Goal: Complete Application Form: Complete application form

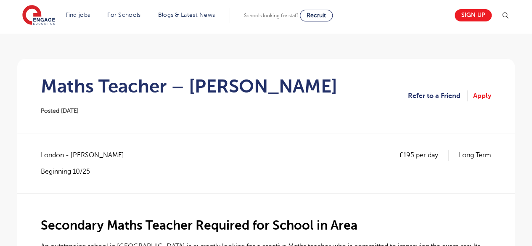
scroll to position [50, 0]
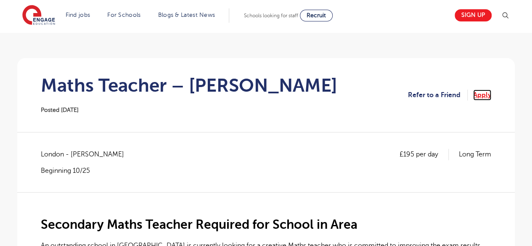
click at [479, 95] on link "Apply" at bounding box center [482, 95] width 18 height 11
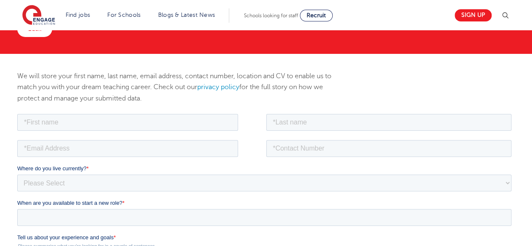
scroll to position [66, 0]
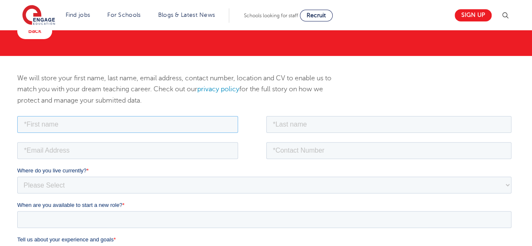
click at [223, 125] on input "text" at bounding box center [127, 124] width 221 height 17
type input "Wamaitha"
click at [324, 123] on input "text" at bounding box center [389, 124] width 246 height 17
type input "Njenga"
click at [190, 149] on input "email" at bounding box center [127, 150] width 221 height 17
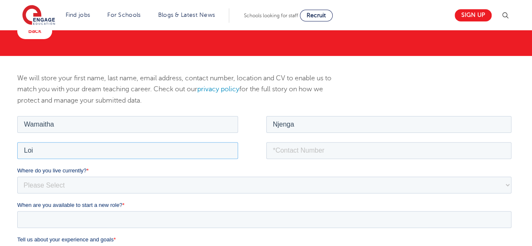
type input "[EMAIL_ADDRESS][DOMAIN_NAME]"
click at [359, 151] on input "tel" at bounding box center [389, 150] width 246 height 17
type input "[PHONE_NUMBER]"
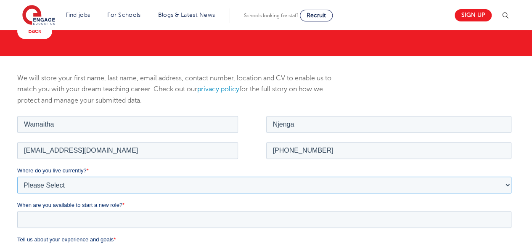
click at [162, 186] on select "Please Select [GEOGRAPHIC_DATA] [GEOGRAPHIC_DATA] [GEOGRAPHIC_DATA] [GEOGRAPHIC…" at bounding box center [264, 184] width 494 height 17
select select "UK"
click at [17, 176] on select "Please Select [GEOGRAPHIC_DATA] [GEOGRAPHIC_DATA] [GEOGRAPHIC_DATA] [GEOGRAPHIC…" at bounding box center [264, 184] width 494 height 17
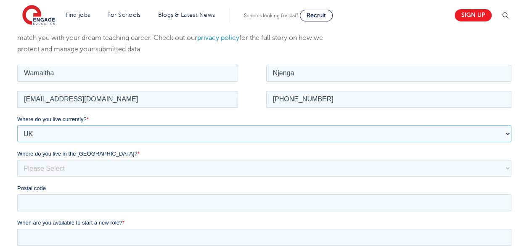
scroll to position [122, 0]
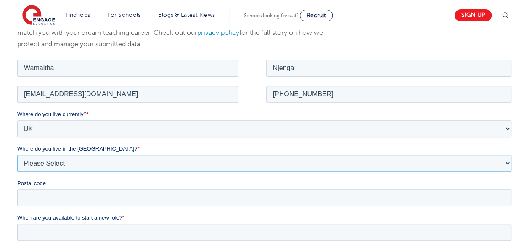
click at [184, 163] on select "Please Select Overseas [GEOGRAPHIC_DATA] [GEOGRAPHIC_DATA] [GEOGRAPHIC_DATA] [G…" at bounding box center [264, 162] width 494 height 17
click at [17, 154] on select "Please Select Overseas [GEOGRAPHIC_DATA] [GEOGRAPHIC_DATA] [GEOGRAPHIC_DATA] [G…" at bounding box center [264, 162] width 494 height 17
click at [210, 162] on select "Please Select Overseas [GEOGRAPHIC_DATA] [GEOGRAPHIC_DATA] [GEOGRAPHIC_DATA] [G…" at bounding box center [264, 162] width 494 height 17
select select "[GEOGRAPHIC_DATA]"
click at [17, 154] on select "Please Select Overseas [GEOGRAPHIC_DATA] [GEOGRAPHIC_DATA] [GEOGRAPHIC_DATA] [G…" at bounding box center [264, 162] width 494 height 17
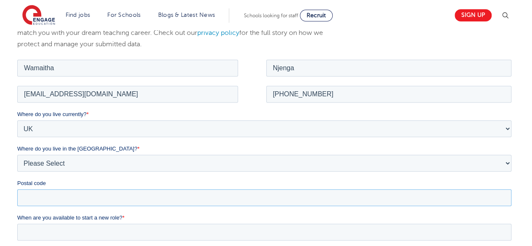
click at [191, 199] on input "Postal code" at bounding box center [264, 197] width 494 height 17
type input "N4 3HU"
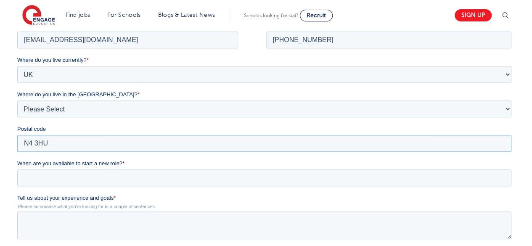
scroll to position [180, 0]
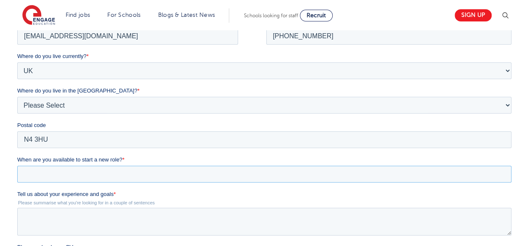
click at [197, 171] on input "When are you available to start a new role? *" at bounding box center [264, 174] width 494 height 17
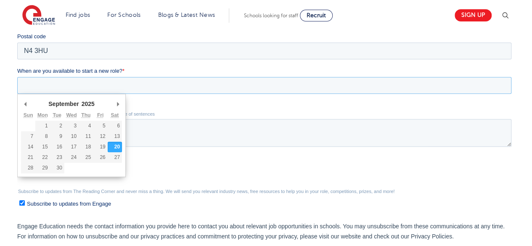
scroll to position [273, 0]
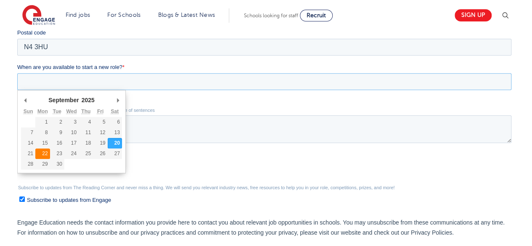
type div "[DATE]"
type input "[DATE]"
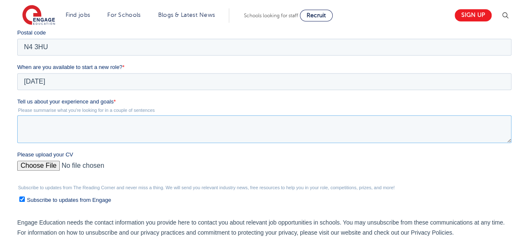
click at [357, 126] on textarea "Tell us about your experience and goals *" at bounding box center [264, 129] width 494 height 28
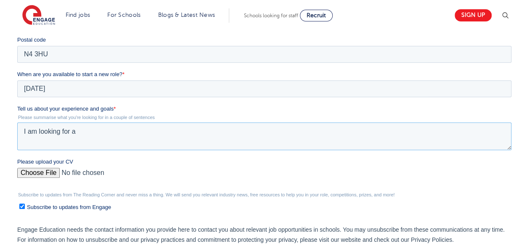
scroll to position [266, 0]
click at [239, 131] on textarea "I am looking for a secondary maths ECT role as I have just completed my PGCE wi…" at bounding box center [264, 136] width 494 height 28
click at [329, 134] on textarea "I am looking for a secondary maths ECT role as I have just completed a PGCE wit…" at bounding box center [264, 136] width 494 height 28
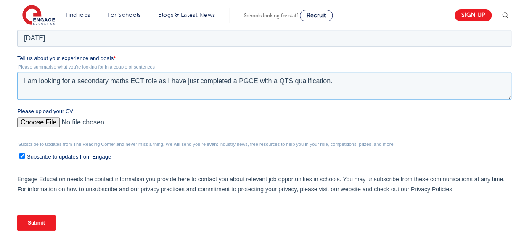
scroll to position [316, 0]
click at [378, 81] on textarea "I am looking for a secondary maths ECT role as I have just completed a PGCE wit…" at bounding box center [264, 86] width 494 height 28
click at [474, 83] on textarea "I am looking for a secondary maths ECT role as I have just completed a PGCE wit…" at bounding box center [264, 86] width 494 height 28
click at [354, 82] on textarea "I am looking for a secondary maths ECT role as I have just completed a PGCE wit…" at bounding box center [264, 86] width 494 height 28
drag, startPoint x: 354, startPoint y: 82, endPoint x: 379, endPoint y: 81, distance: 24.4
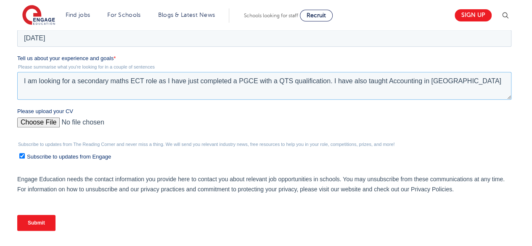
click at [379, 81] on textarea "I am looking for a secondary maths ECT role as I have just completed a PGCE wit…" at bounding box center [264, 86] width 494 height 28
click at [387, 81] on textarea "I am looking for a secondary maths ECT role as I have just completed a PGCE wit…" at bounding box center [264, 86] width 494 height 28
click at [428, 82] on textarea "I am looking for a secondary maths ECT role as I have just completed a PGCE wit…" at bounding box center [264, 86] width 494 height 28
click at [487, 81] on textarea "I am looking for a secondary maths ECT role as I have just completed a PGCE wit…" at bounding box center [264, 86] width 494 height 28
click at [490, 86] on textarea "I am looking for a secondary maths ECT role as I have just completed a PGCE wit…" at bounding box center [264, 86] width 494 height 28
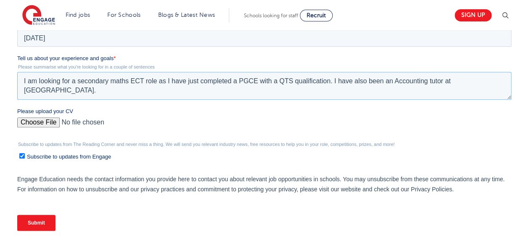
type textarea "I am looking for a secondary maths ECT role as I have just completed a PGCE wit…"
click at [39, 121] on input "Please upload your CV" at bounding box center [264, 125] width 494 height 17
type input "C:\fakepath\WNN CV [DATE].docx"
click at [36, 224] on input "Submit" at bounding box center [36, 223] width 38 height 16
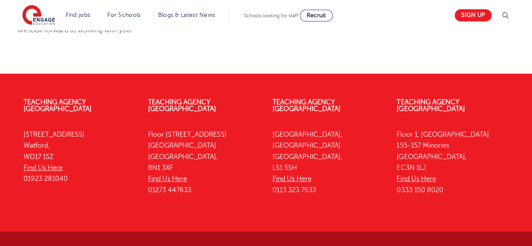
scroll to position [189, 0]
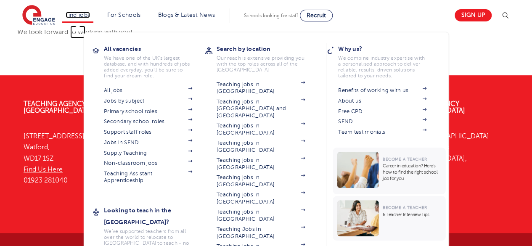
click at [83, 16] on link "Find jobs" at bounding box center [78, 15] width 25 height 6
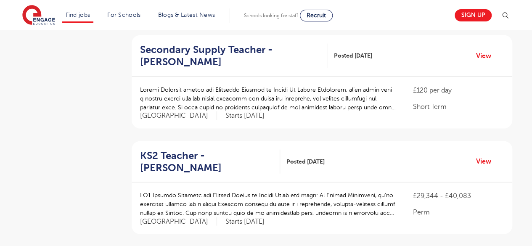
scroll to position [821, 0]
